Goal: Information Seeking & Learning: Learn about a topic

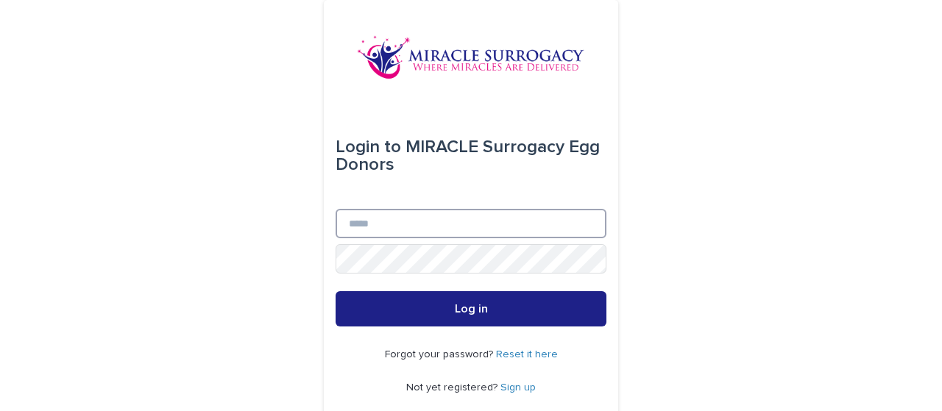
click at [378, 231] on input "Email" at bounding box center [470, 223] width 271 height 29
type input "**********"
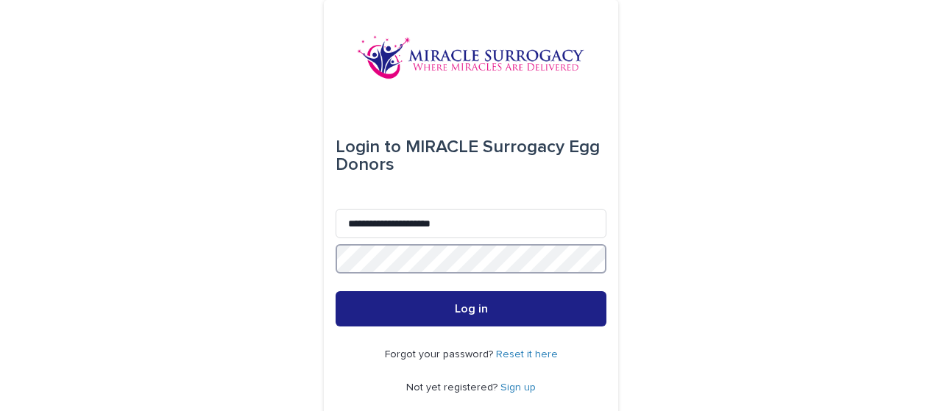
click at [335, 291] on button "Log in" at bounding box center [470, 308] width 271 height 35
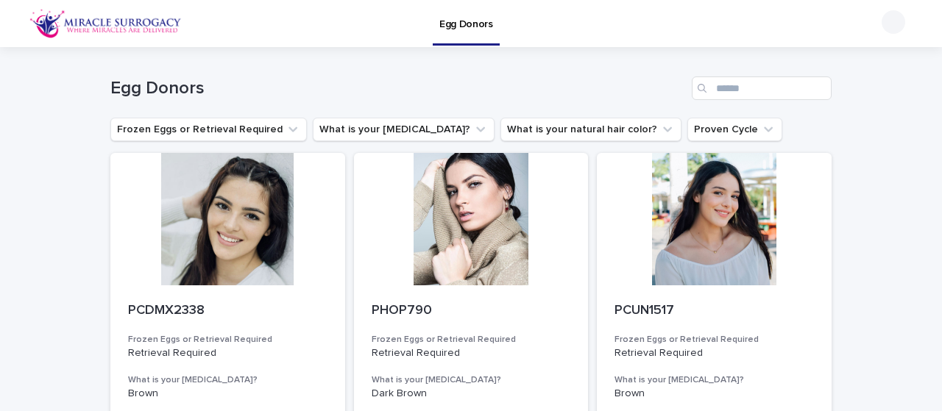
click at [391, 81] on h1 "Egg Donors" at bounding box center [397, 88] width 575 height 21
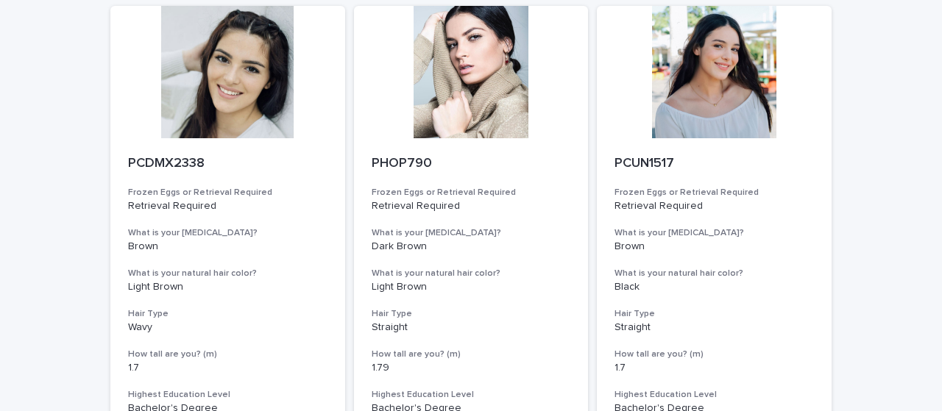
scroll to position [74, 0]
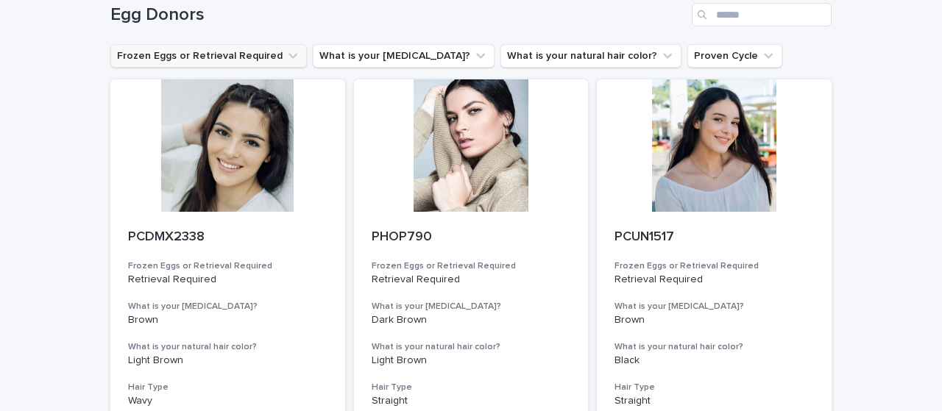
click at [191, 67] on button "Frozen Eggs or Retrieval Required" at bounding box center [208, 56] width 196 height 24
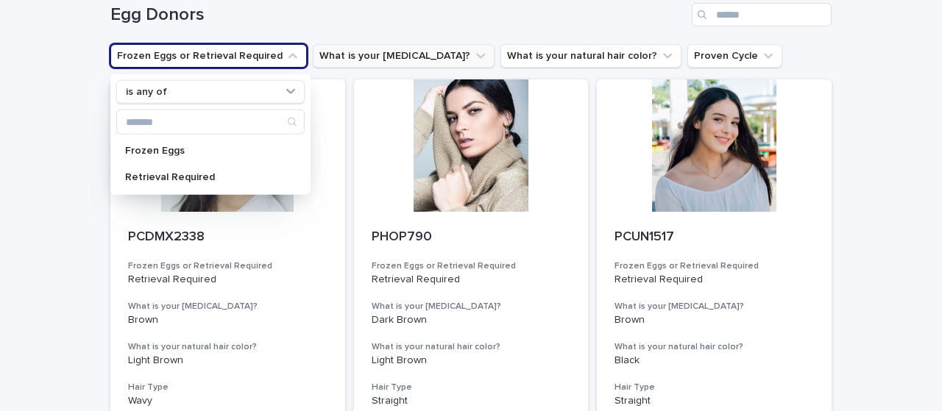
click at [363, 61] on button "What is your [MEDICAL_DATA]?" at bounding box center [404, 56] width 182 height 24
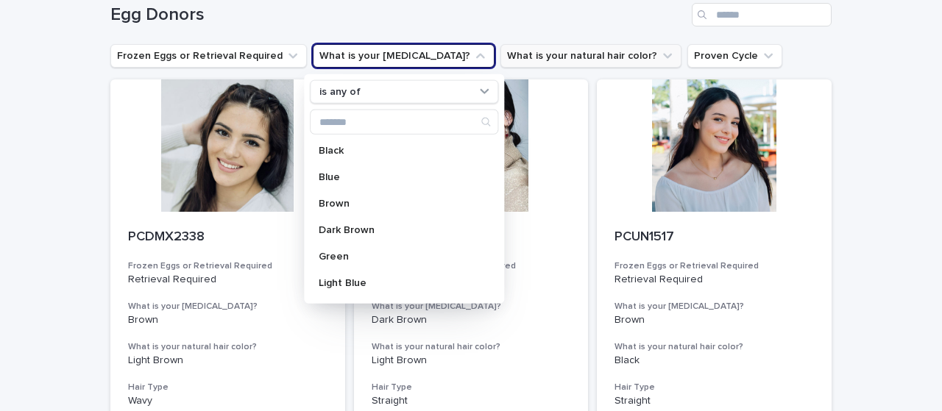
click at [572, 52] on button "What is your natural hair color?" at bounding box center [590, 56] width 181 height 24
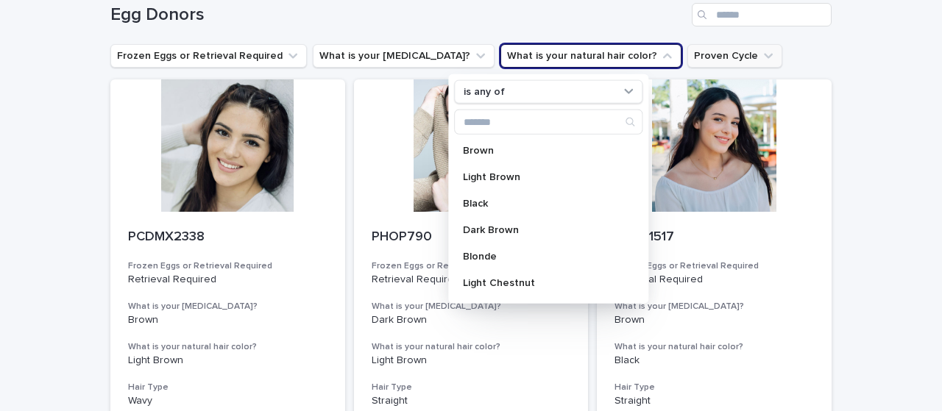
click at [712, 55] on button "Proven Cycle" at bounding box center [734, 56] width 95 height 24
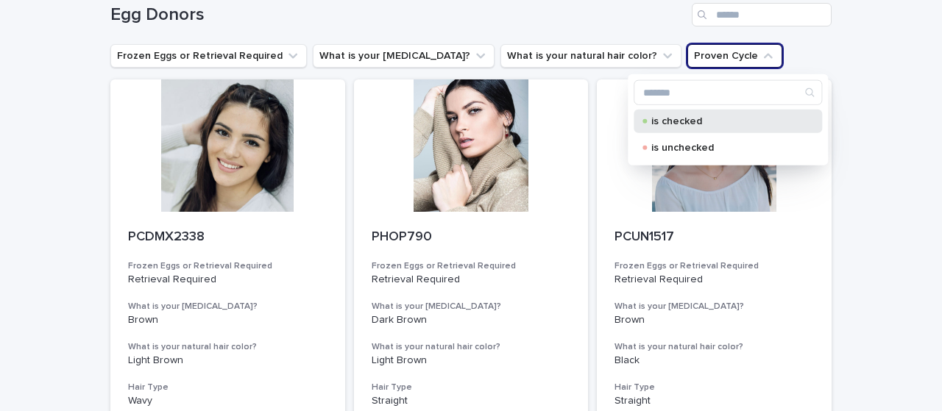
click at [720, 126] on div "is checked" at bounding box center [727, 122] width 188 height 24
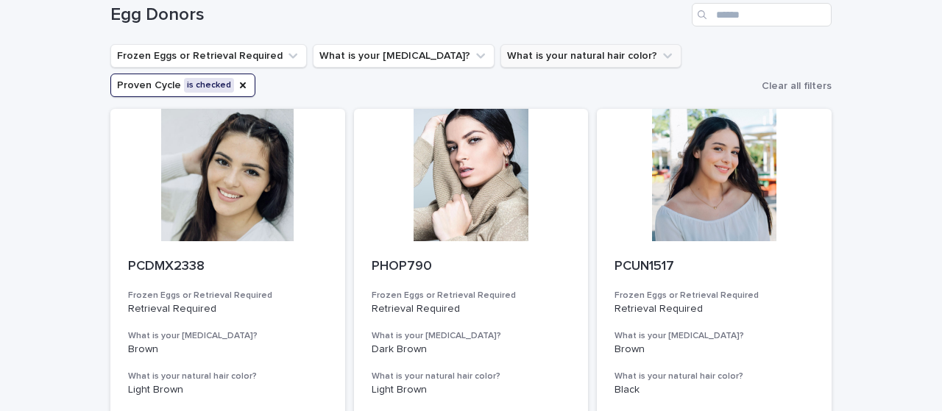
click at [555, 62] on button "What is your natural hair color?" at bounding box center [590, 56] width 181 height 24
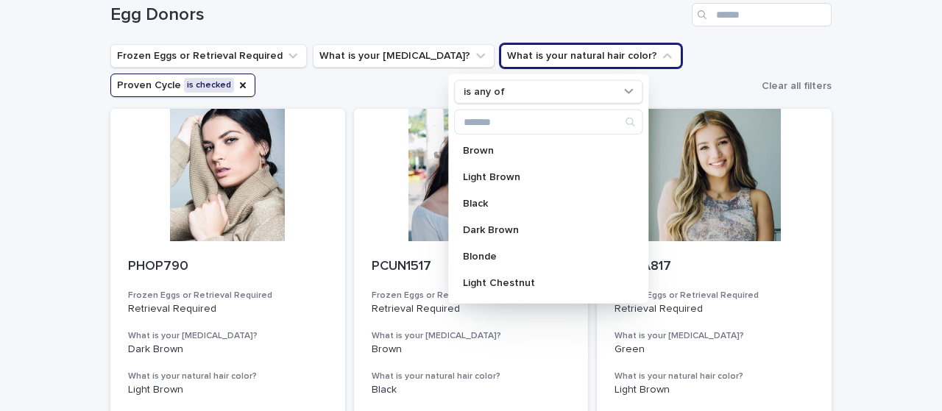
click at [677, 52] on ul "Frozen Eggs or Retrieval Required What is your [MEDICAL_DATA]? What is your nat…" at bounding box center [432, 70] width 651 height 59
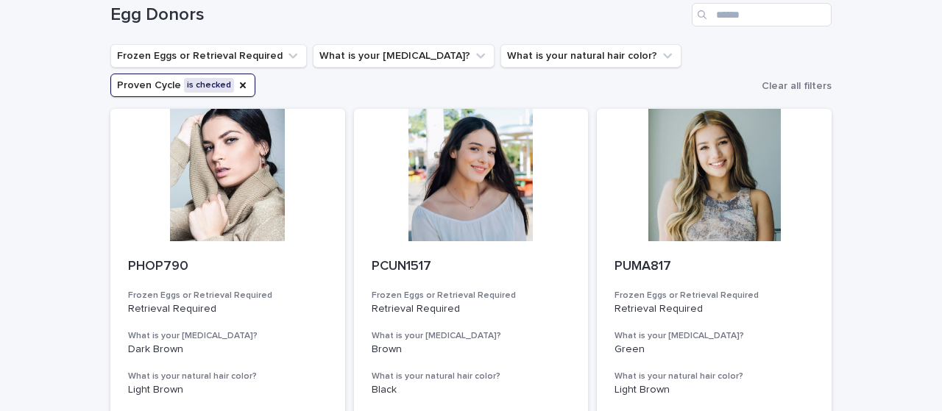
click at [239, 88] on button "Proven Cycle is checked" at bounding box center [182, 86] width 145 height 24
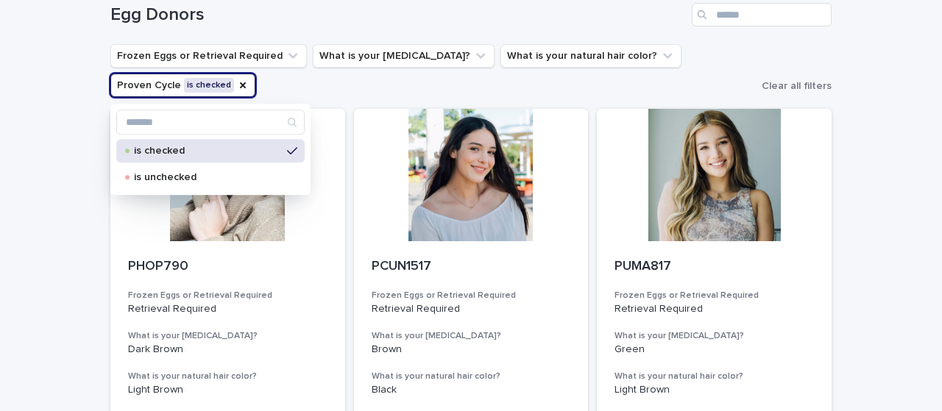
click at [397, 86] on ul "Frozen Eggs or Retrieval Required What is your [MEDICAL_DATA]? What is your nat…" at bounding box center [432, 70] width 651 height 59
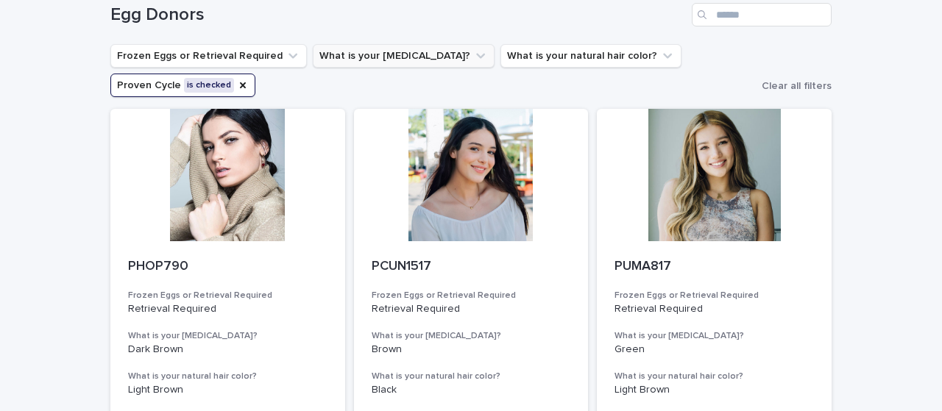
click at [369, 52] on button "What is your [MEDICAL_DATA]?" at bounding box center [404, 56] width 182 height 24
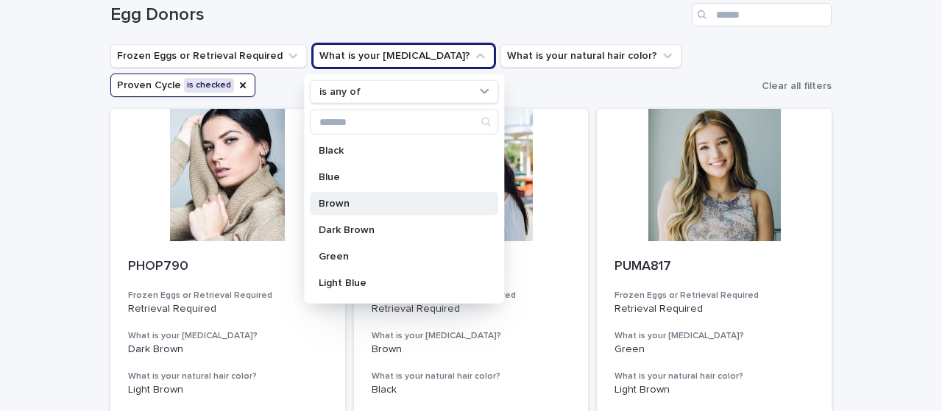
click at [361, 201] on p "Brown" at bounding box center [397, 204] width 156 height 10
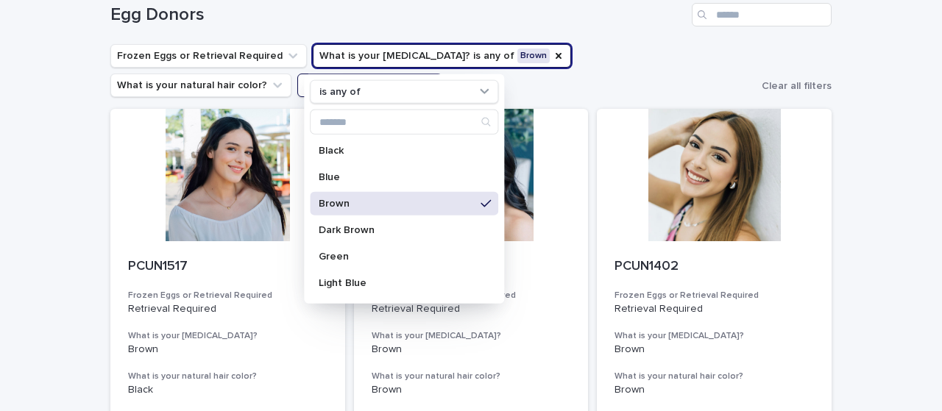
click at [591, 89] on ul "Frozen Eggs or Retrieval Required What is your [MEDICAL_DATA]? is any of Brown …" at bounding box center [432, 70] width 651 height 59
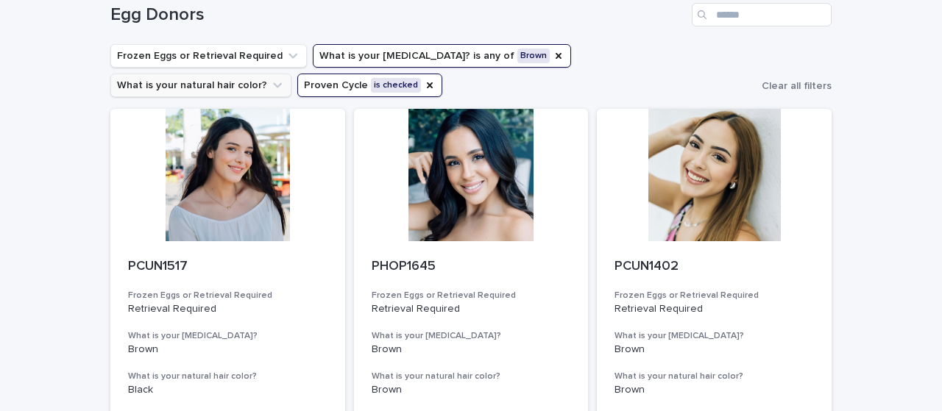
click at [291, 74] on button "What is your natural hair color?" at bounding box center [200, 86] width 181 height 24
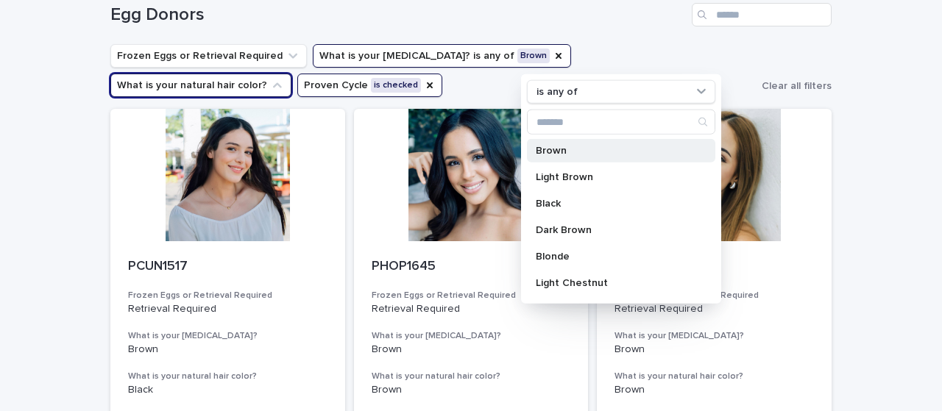
click at [557, 155] on div "Brown" at bounding box center [621, 151] width 188 height 24
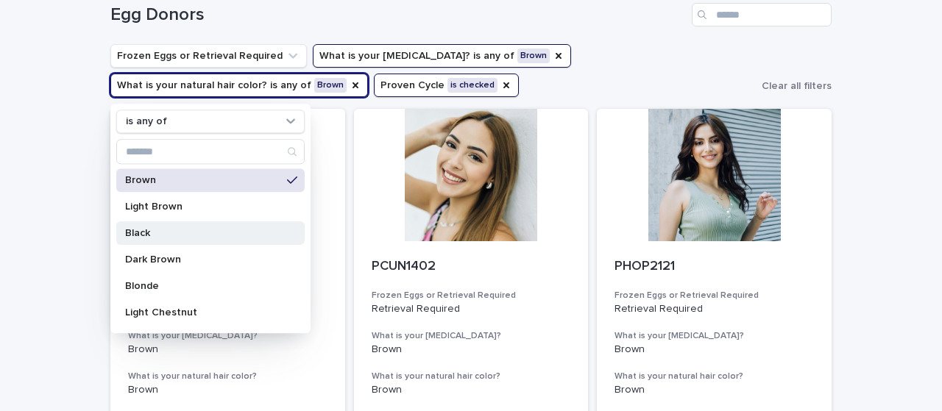
click at [197, 230] on p "Black" at bounding box center [203, 233] width 156 height 10
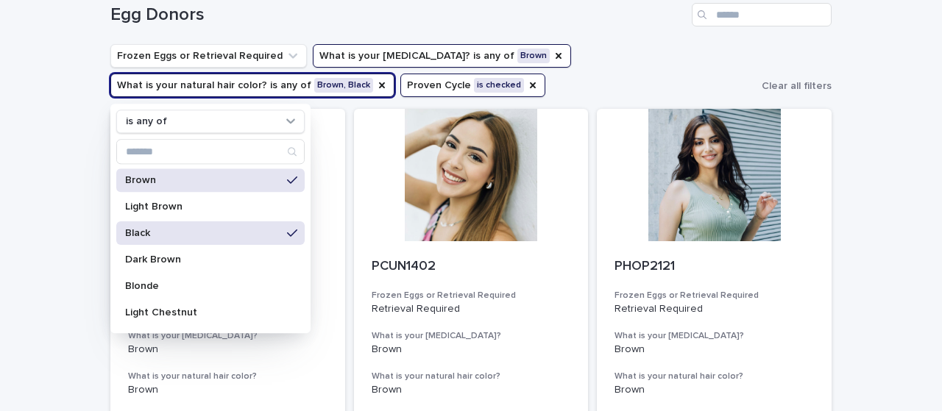
click at [641, 77] on ul "Frozen Eggs or Retrieval Required What is your [MEDICAL_DATA]? is any of Brown …" at bounding box center [432, 70] width 651 height 59
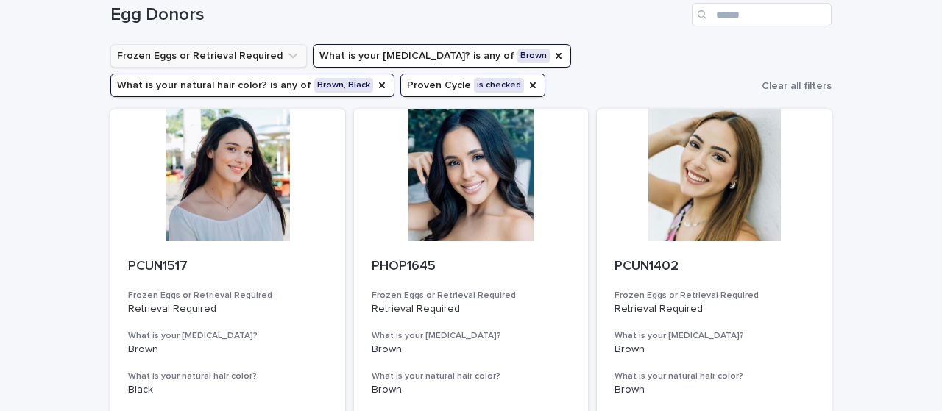
click at [250, 56] on button "Frozen Eggs or Retrieval Required" at bounding box center [208, 56] width 196 height 24
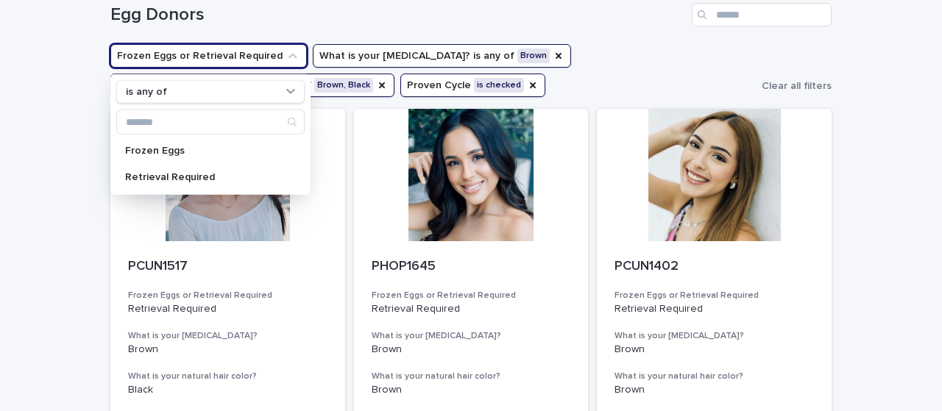
click at [621, 32] on div "Egg Donors" at bounding box center [470, 9] width 721 height 71
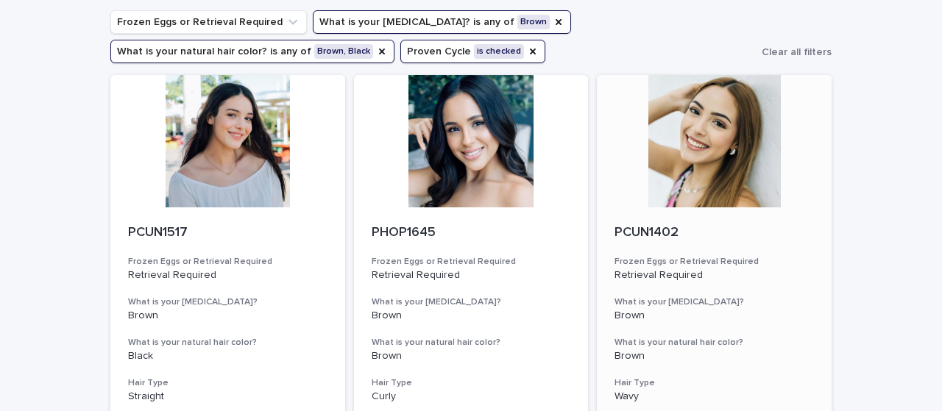
scroll to position [294, 0]
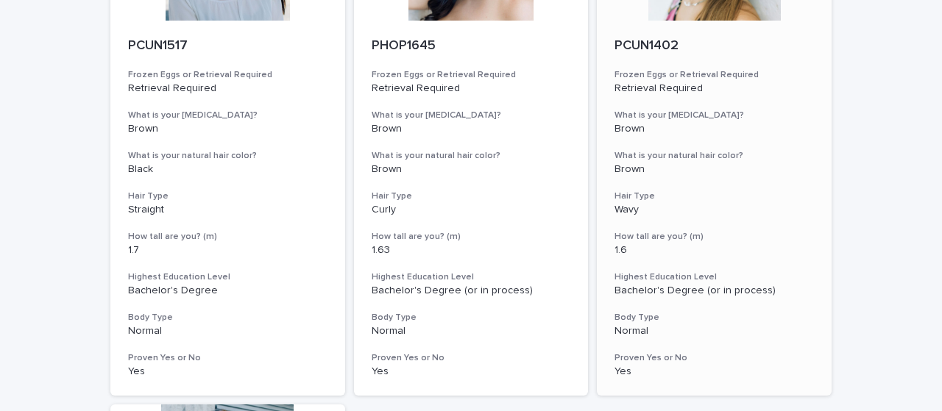
click at [672, 242] on div "1.6" at bounding box center [713, 248] width 199 height 15
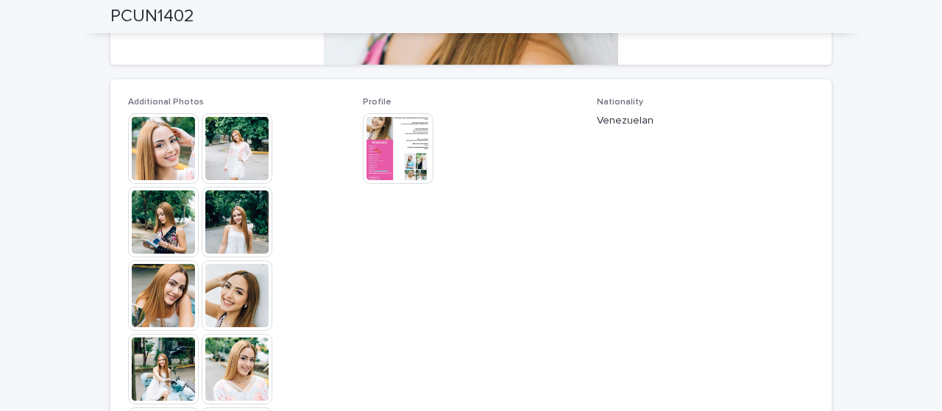
scroll to position [221, 0]
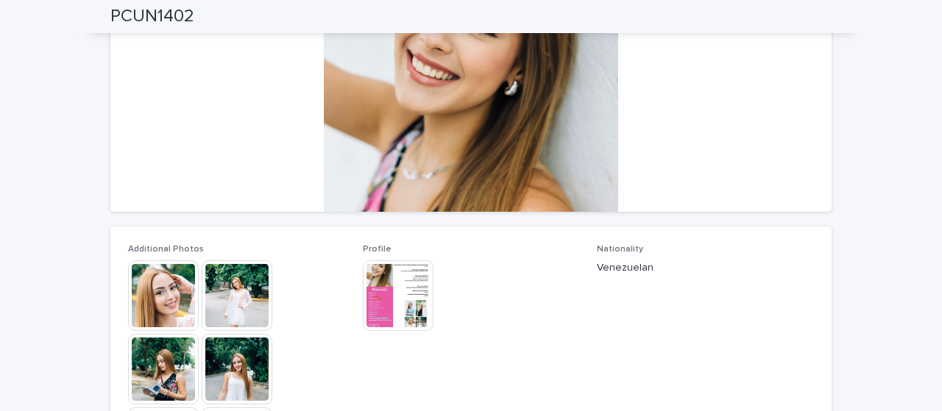
click at [383, 288] on img at bounding box center [398, 295] width 71 height 71
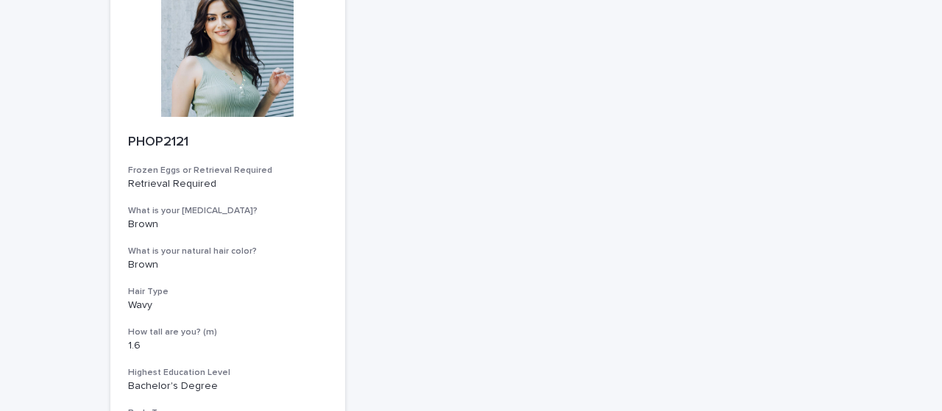
scroll to position [809, 0]
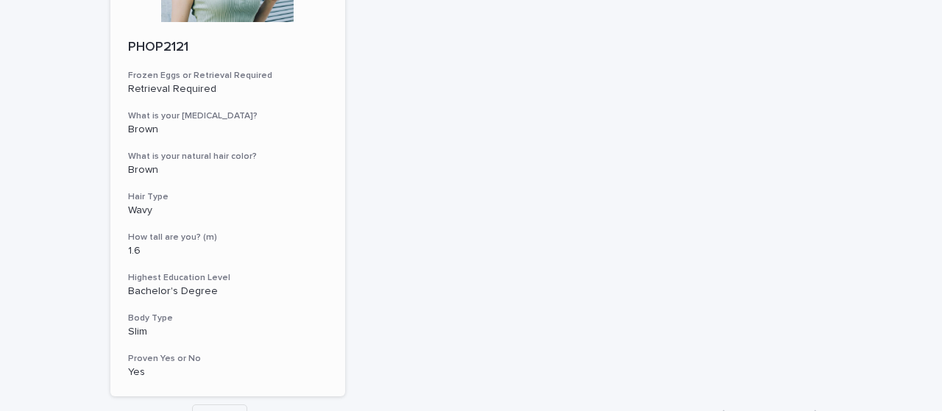
click at [216, 188] on div "PHOP2121 Frozen Eggs or Retrieval Required Retrieval Required What is your [MED…" at bounding box center [227, 209] width 235 height 375
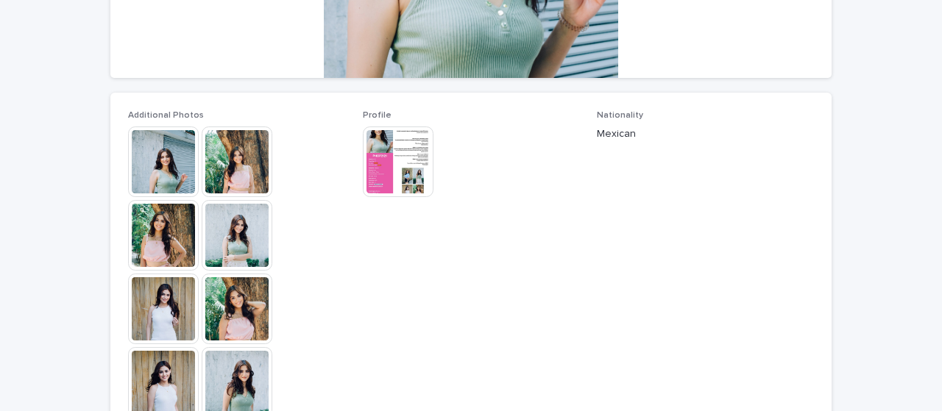
scroll to position [368, 0]
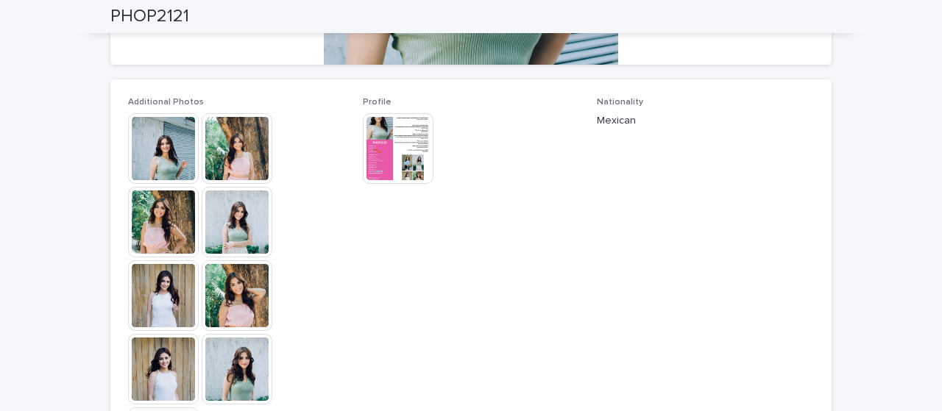
click at [363, 146] on img at bounding box center [398, 148] width 71 height 71
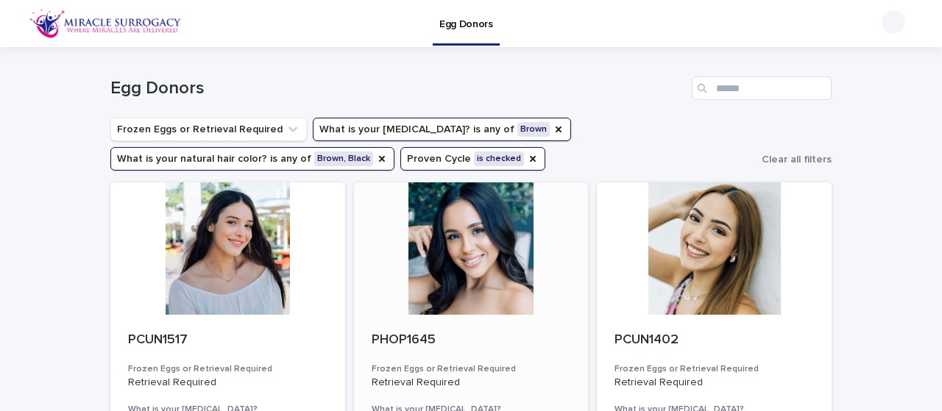
click at [463, 282] on div at bounding box center [471, 248] width 235 height 132
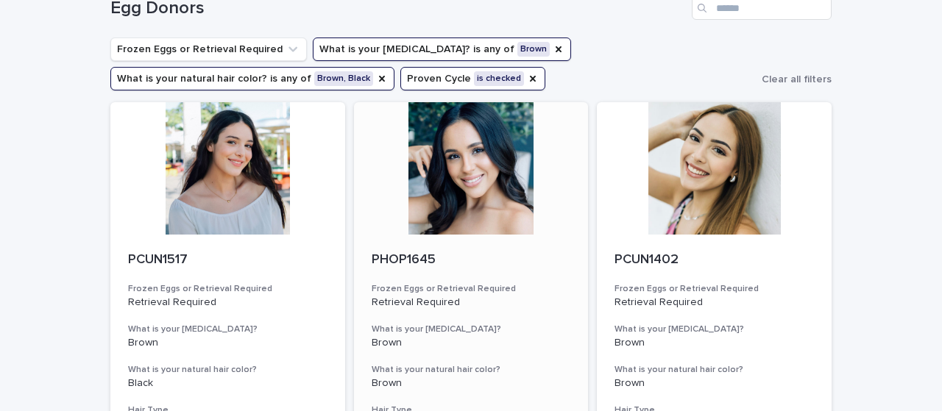
scroll to position [74, 0]
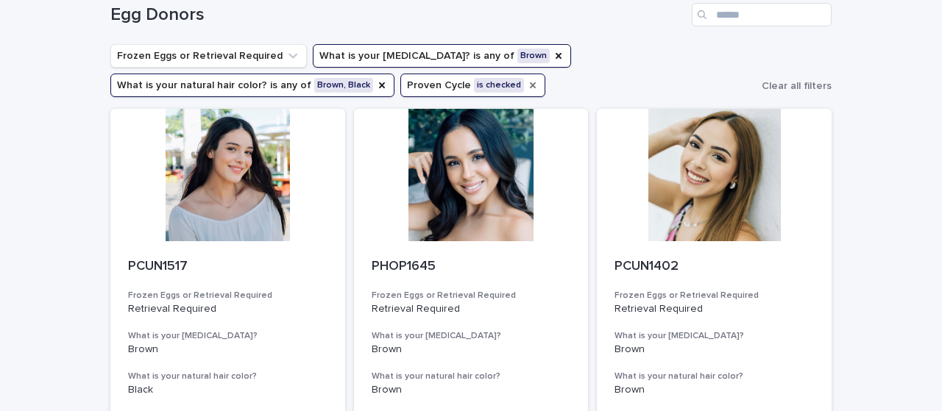
click at [530, 88] on icon "Proven Cycle" at bounding box center [533, 85] width 6 height 6
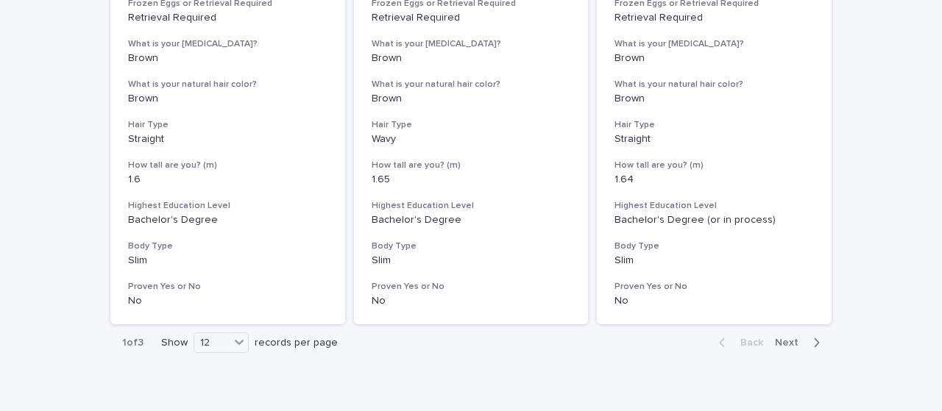
scroll to position [1980, 0]
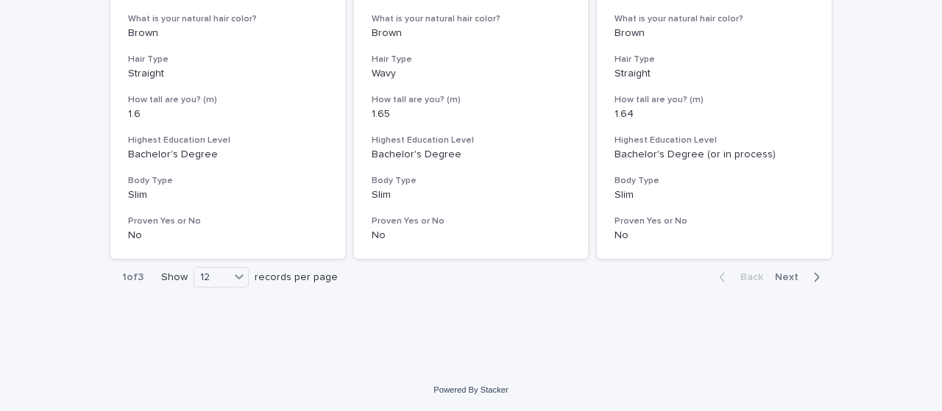
click at [775, 273] on span "Next" at bounding box center [791, 277] width 32 height 10
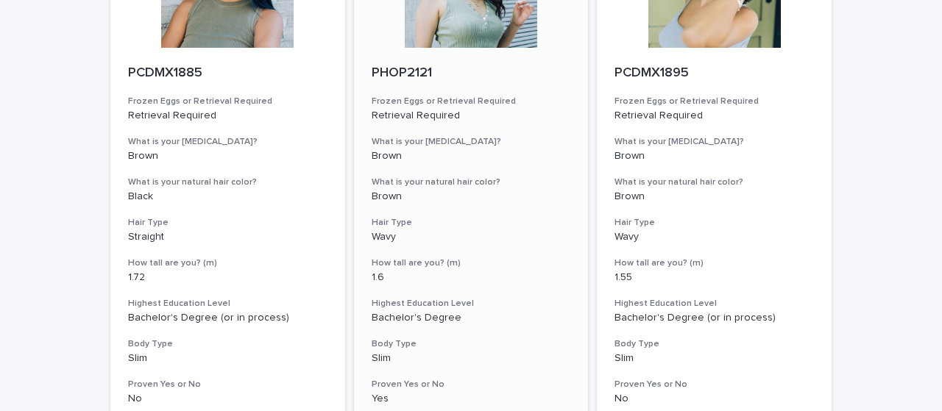
scroll to position [1980, 0]
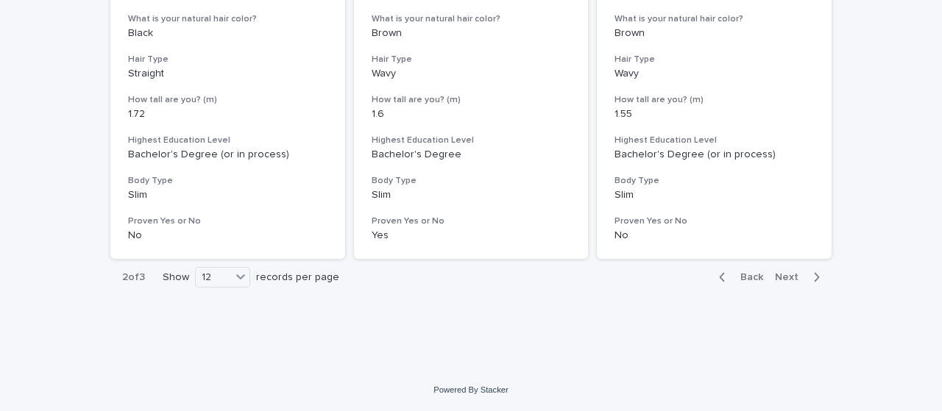
click at [779, 277] on span "Next" at bounding box center [791, 277] width 32 height 10
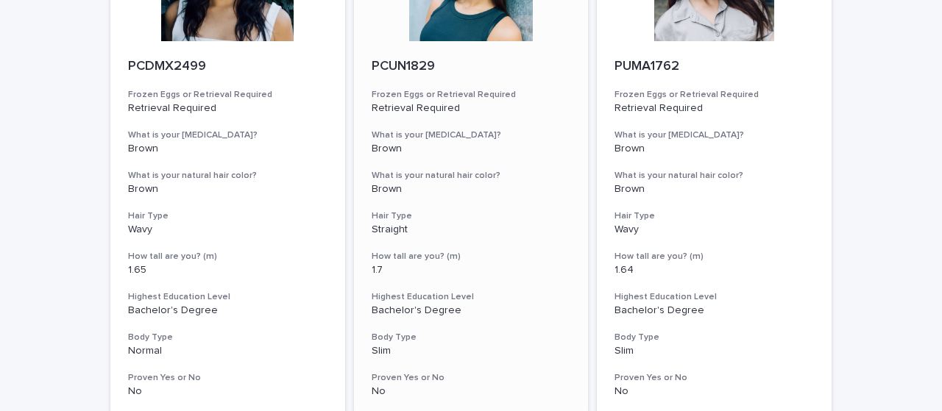
scroll to position [1023, 0]
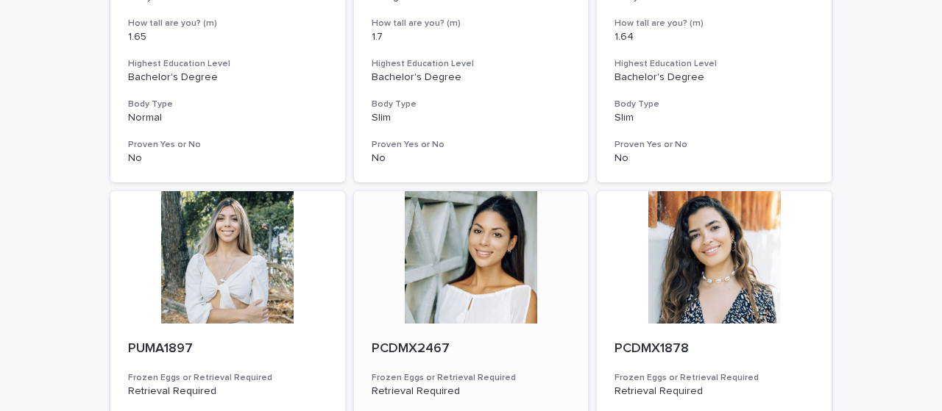
click at [513, 254] on div at bounding box center [471, 257] width 235 height 132
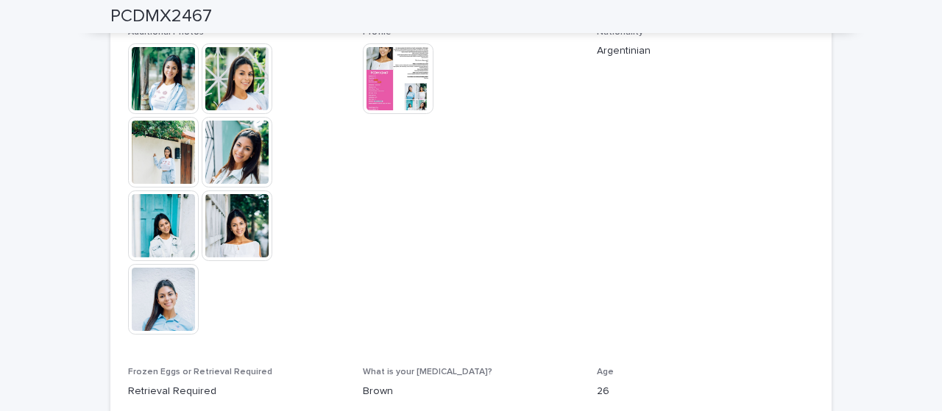
scroll to position [441, 0]
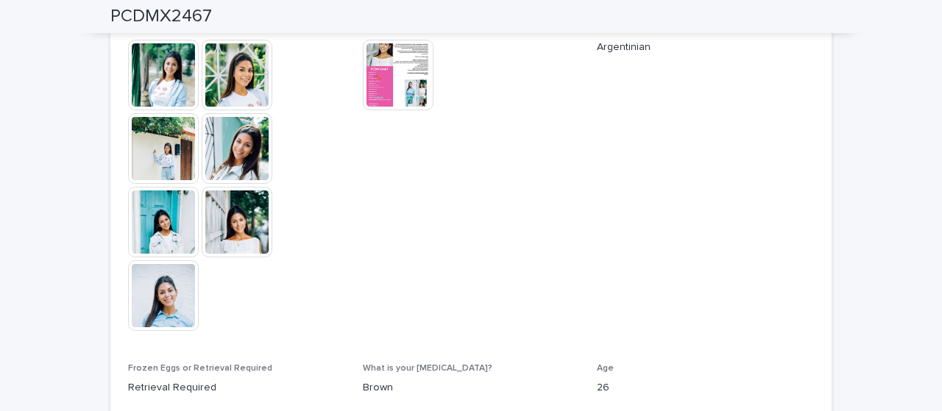
click at [377, 91] on img at bounding box center [398, 75] width 71 height 71
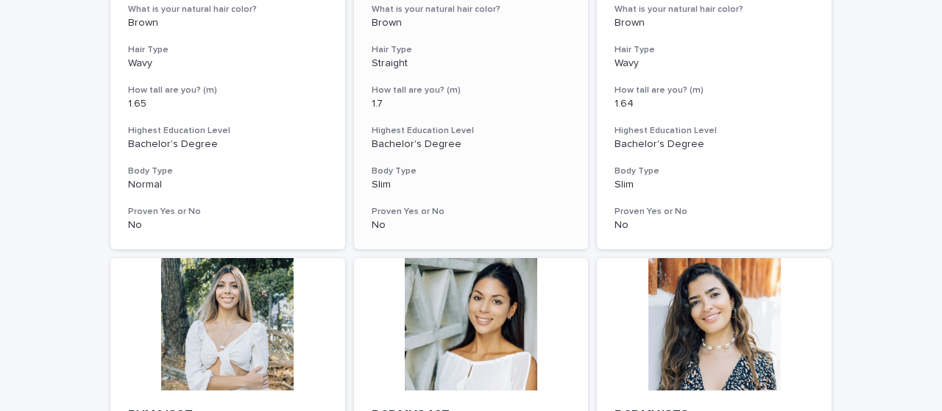
scroll to position [1177, 0]
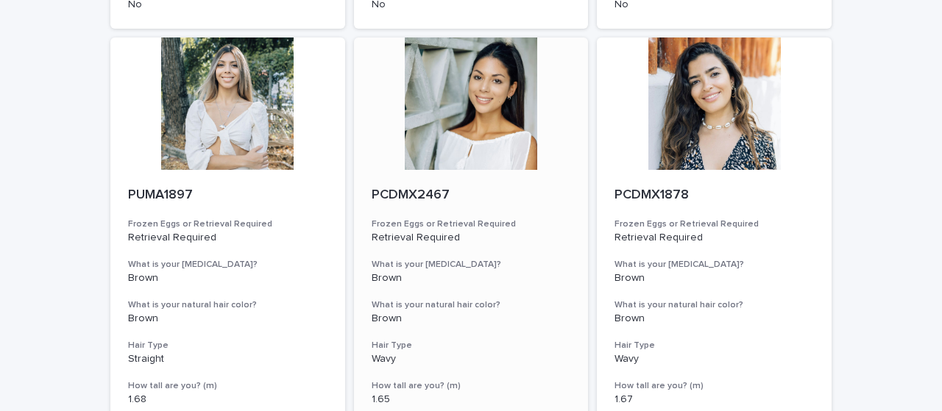
click at [468, 117] on div at bounding box center [471, 104] width 235 height 132
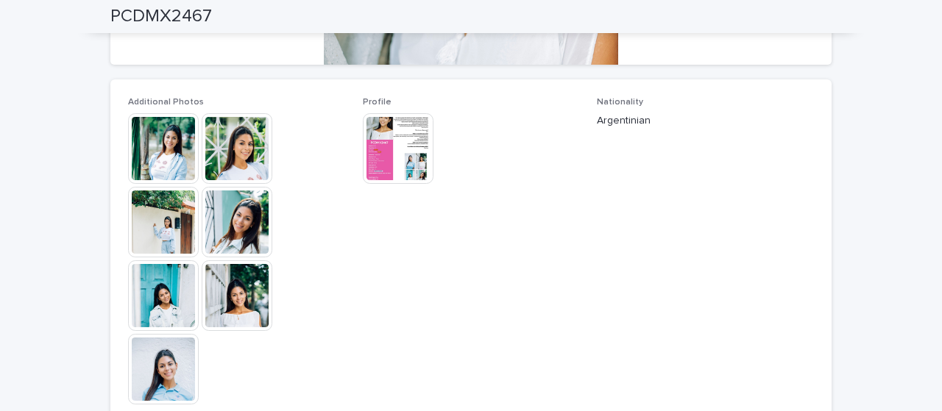
scroll to position [662, 0]
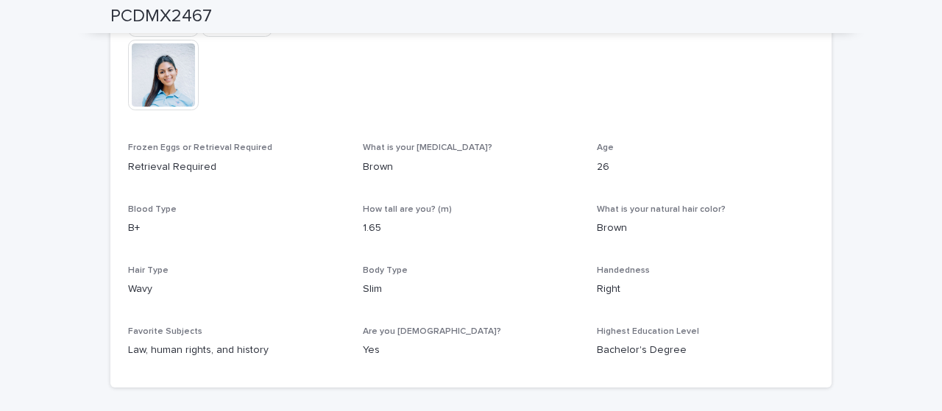
click at [677, 239] on div "What is your natural hair color? Brown" at bounding box center [705, 225] width 217 height 43
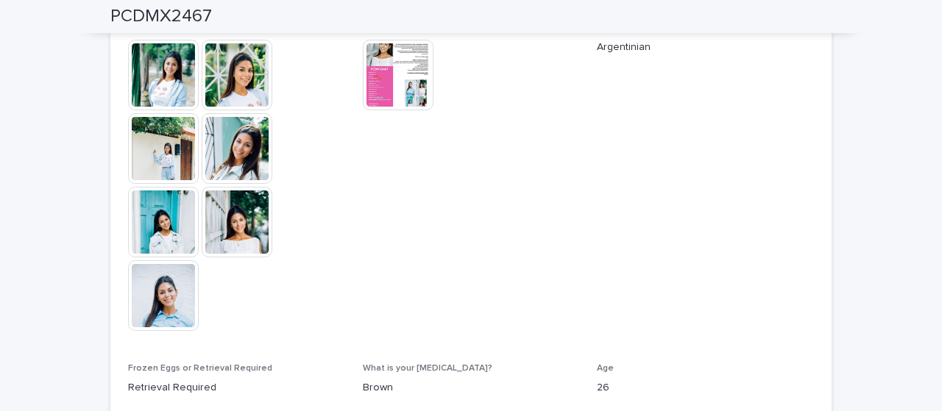
scroll to position [147, 0]
